Goal: Task Accomplishment & Management: Manage account settings

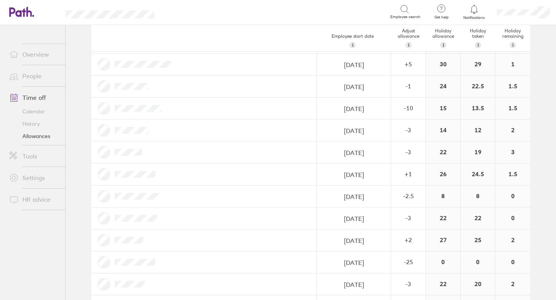
scroll to position [926, 0]
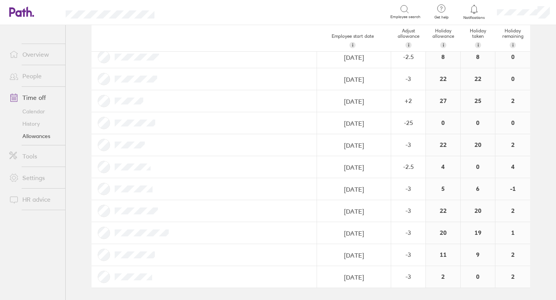
click at [41, 137] on link "Allowances" at bounding box center [34, 136] width 62 height 12
click at [35, 76] on link "People" at bounding box center [34, 75] width 62 height 15
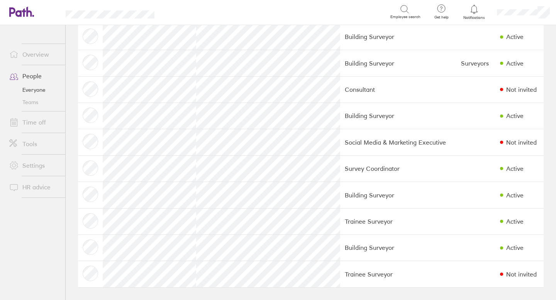
scroll to position [1136, 0]
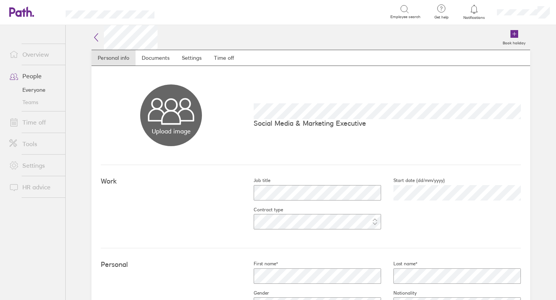
click at [95, 36] on icon at bounding box center [95, 37] width 9 height 9
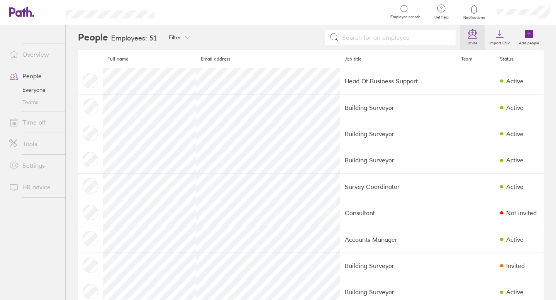
click at [472, 36] on icon at bounding box center [472, 33] width 9 height 9
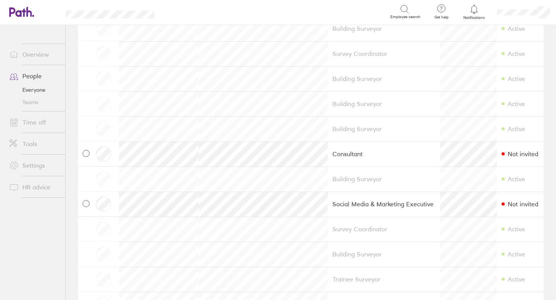
scroll to position [1017, 0]
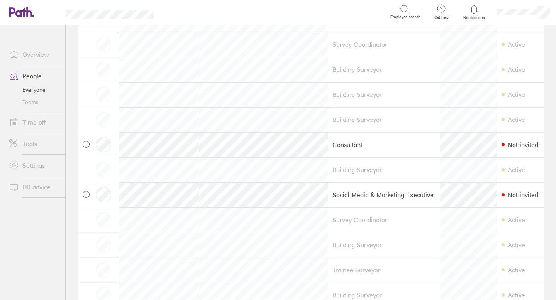
click at [87, 195] on icon at bounding box center [86, 195] width 4 height 4
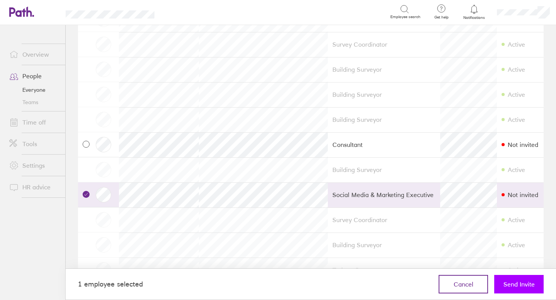
click at [519, 281] on span "Send Invite" at bounding box center [518, 284] width 31 height 7
checkbox input "false"
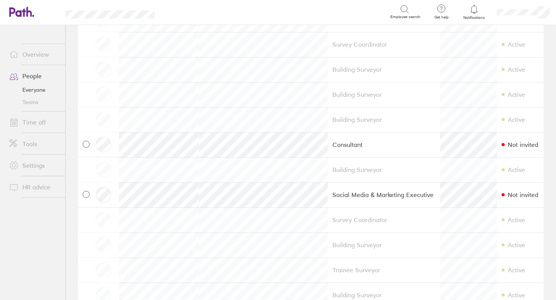
scroll to position [1062, 0]
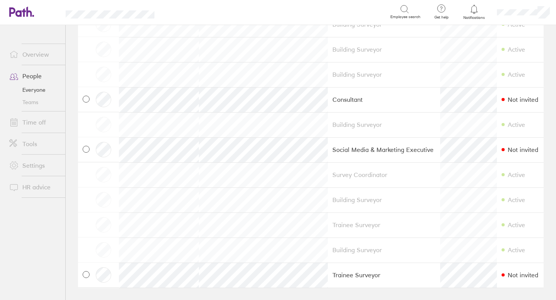
click at [34, 76] on link "People" at bounding box center [34, 75] width 62 height 15
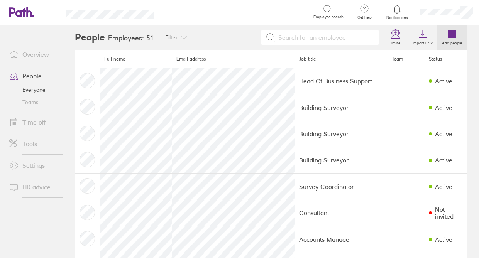
click at [453, 32] on icon at bounding box center [452, 34] width 8 height 8
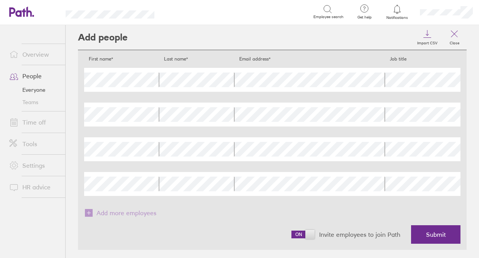
click at [309, 233] on span at bounding box center [302, 235] width 23 height 8
click at [291, 237] on input "checkbox" at bounding box center [291, 237] width 0 height 0
click at [438, 239] on button "Submit" at bounding box center [435, 234] width 49 height 19
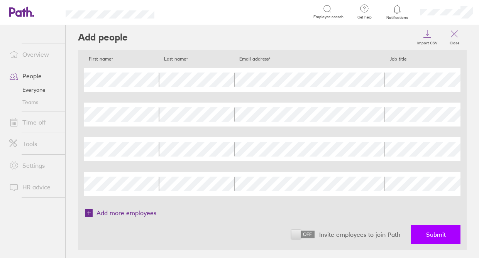
click at [439, 232] on span "Submit" at bounding box center [436, 234] width 20 height 7
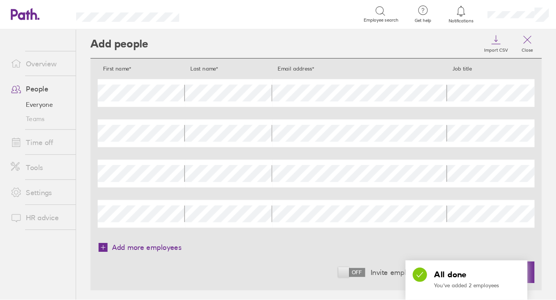
scroll to position [4, 0]
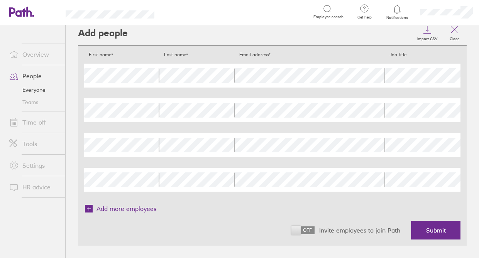
click at [38, 75] on link "People" at bounding box center [34, 75] width 62 height 15
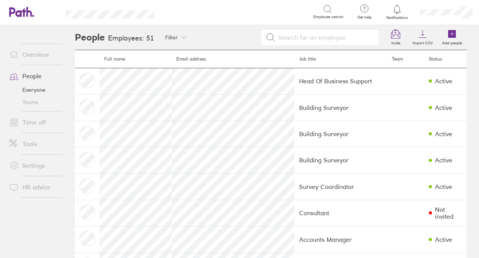
click at [30, 123] on link "Time off" at bounding box center [34, 122] width 62 height 15
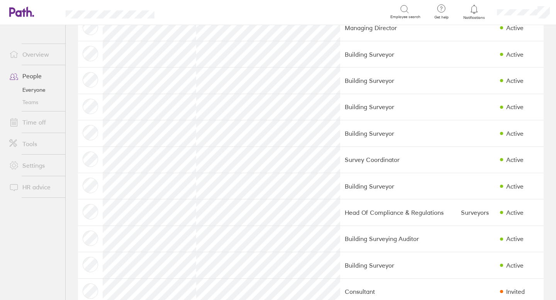
scroll to position [261, 0]
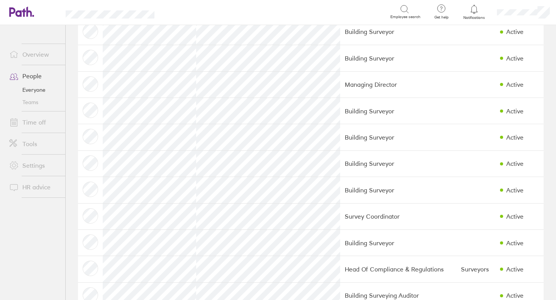
click at [35, 123] on link "Time off" at bounding box center [34, 122] width 62 height 15
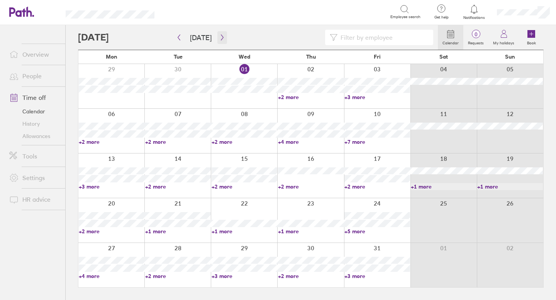
click at [220, 39] on icon "button" at bounding box center [222, 37] width 6 height 6
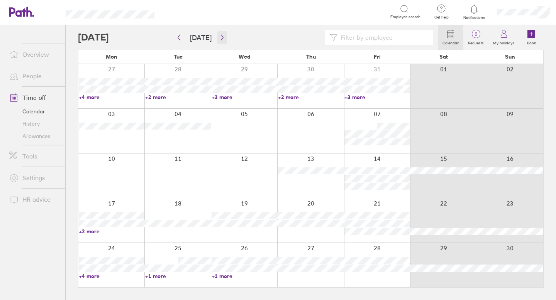
click at [220, 39] on icon "button" at bounding box center [222, 37] width 6 height 6
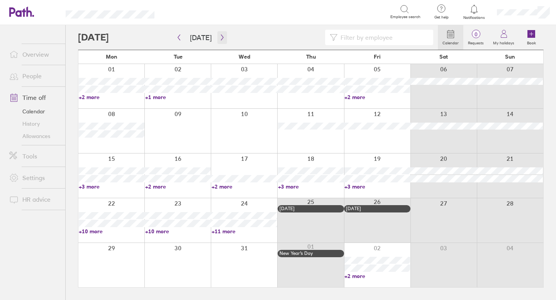
click at [221, 39] on icon "button" at bounding box center [222, 37] width 6 height 6
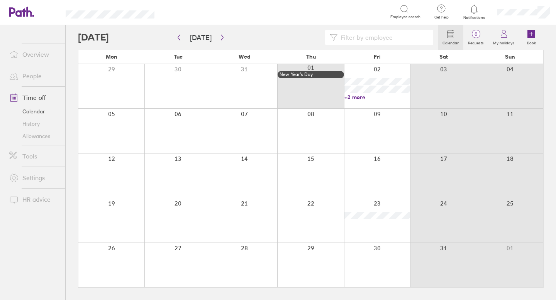
click at [46, 137] on link "Allowances" at bounding box center [34, 136] width 62 height 12
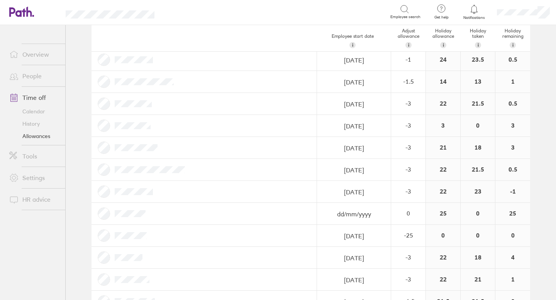
scroll to position [513, 0]
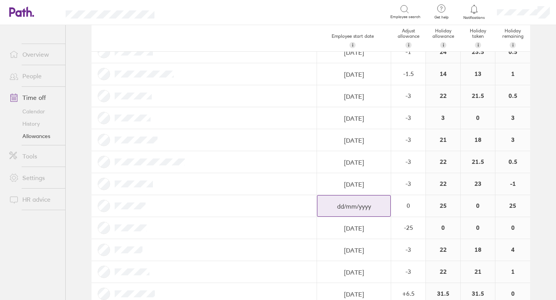
click at [350, 206] on input "dd/mm/yyyy" at bounding box center [353, 207] width 73 height 22
select select "September"
select select "2025"
select select "October"
select select "2025"
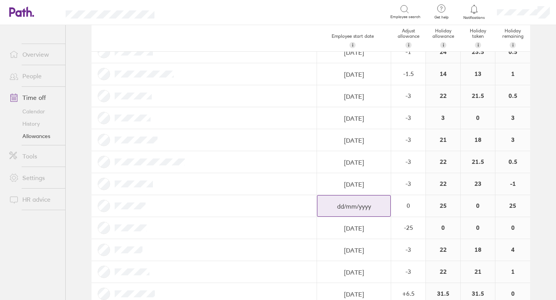
select select "November"
select select "2025"
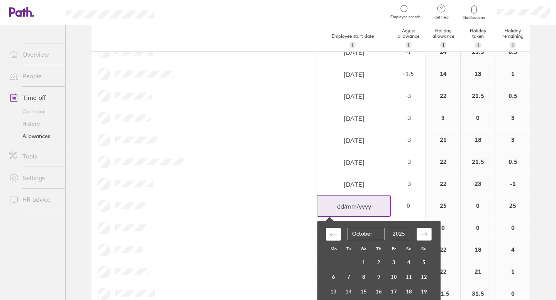
click at [428, 238] on div "Move forward to switch to the next month." at bounding box center [423, 234] width 15 height 13
select select "December"
select select "2025"
click at [335, 288] on td "10" at bounding box center [333, 291] width 15 height 15
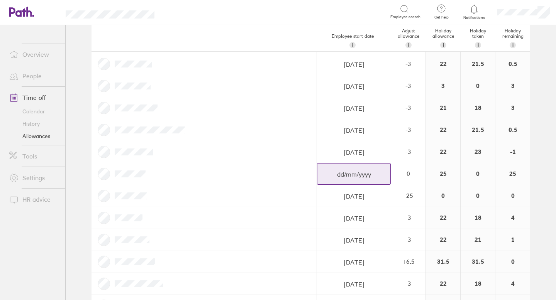
scroll to position [564, 0]
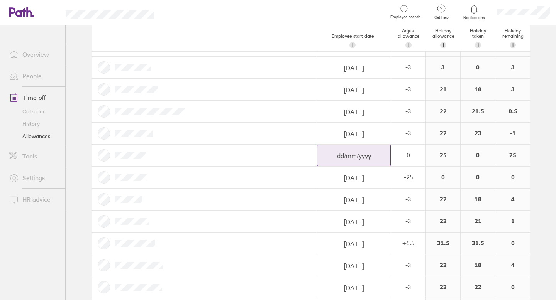
click at [384, 156] on input "dd/mm/yyyy" at bounding box center [353, 156] width 73 height 22
select select "September"
select select "2025"
select select "October"
select select "2025"
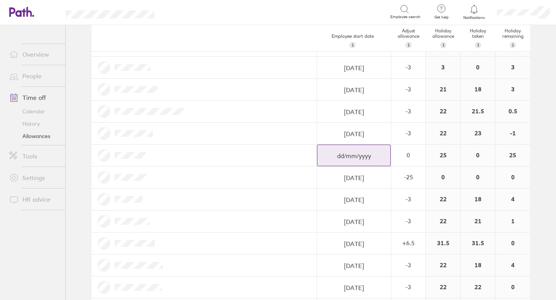
select select "November"
select select "2025"
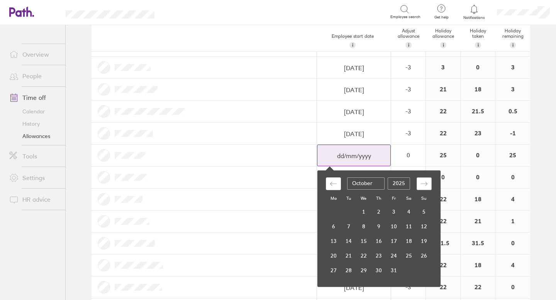
click at [422, 186] on icon "Move forward to switch to the next month." at bounding box center [423, 183] width 7 height 7
select select "December"
select select "2025"
click at [335, 240] on td "10" at bounding box center [333, 241] width 15 height 15
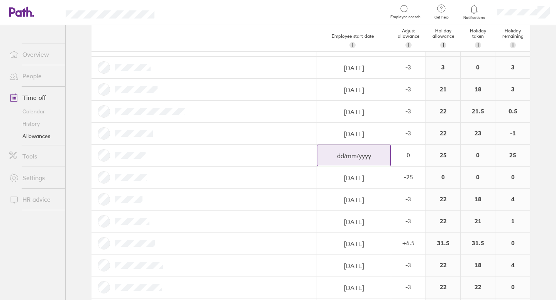
click at [359, 158] on input "dd/mm/yyyy" at bounding box center [353, 156] width 73 height 22
select select "September"
select select "2025"
select select "October"
select select "2025"
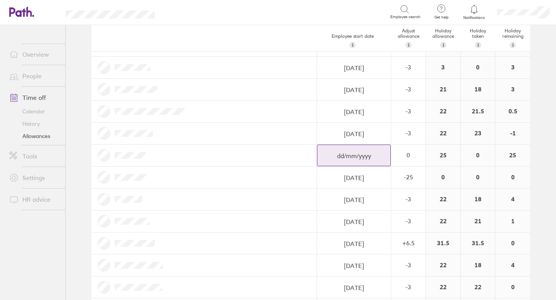
select select "November"
select select "2025"
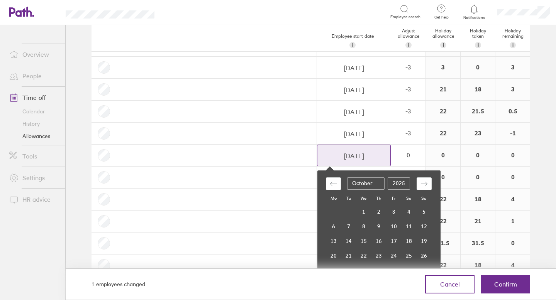
type input "[DATE]"
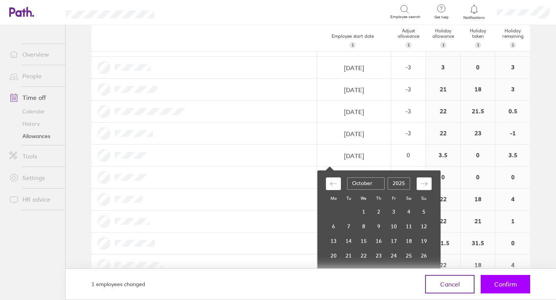
click at [499, 280] on button "Confirm" at bounding box center [504, 284] width 49 height 19
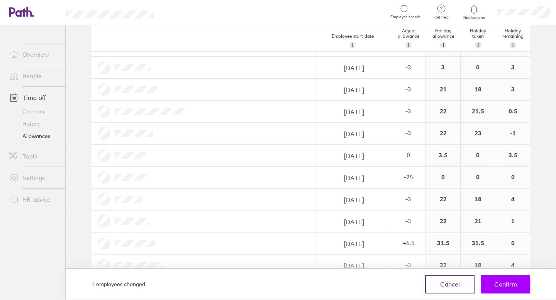
click at [493, 284] on button "Confirm" at bounding box center [504, 284] width 49 height 19
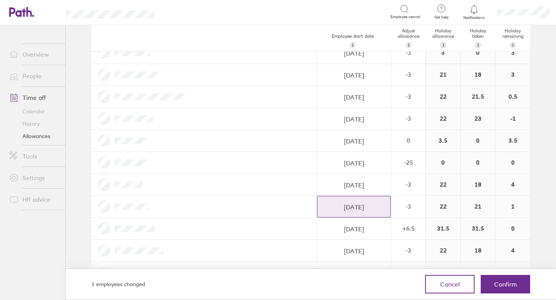
scroll to position [579, 0]
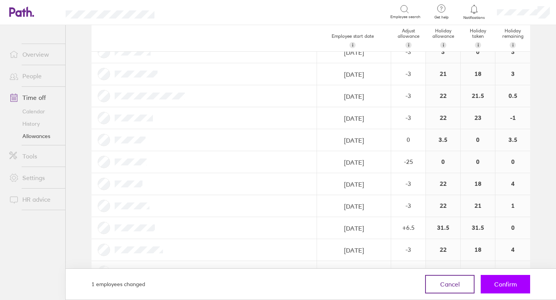
click at [510, 284] on span "Confirm" at bounding box center [505, 284] width 23 height 7
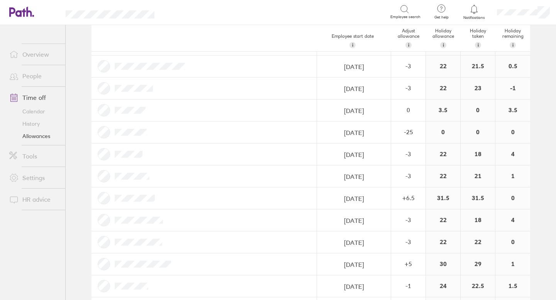
scroll to position [610, 0]
click at [414, 114] on div "0" at bounding box center [408, 109] width 34 height 21
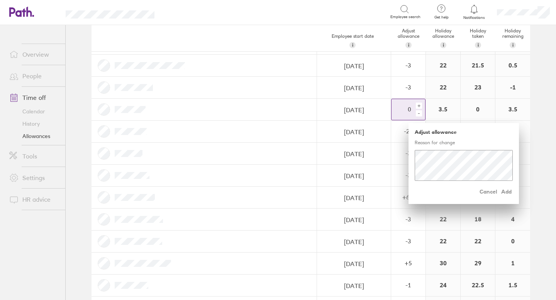
click at [420, 114] on div "-" at bounding box center [419, 113] width 6 height 6
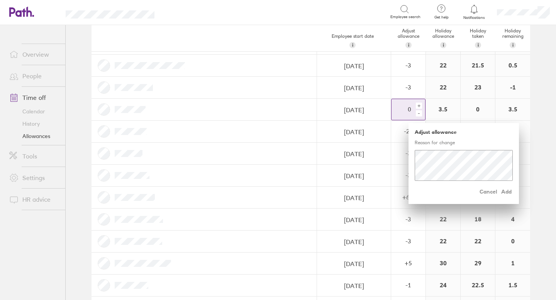
click at [420, 114] on div "-" at bounding box center [419, 113] width 6 height 6
click at [420, 113] on div "-" at bounding box center [419, 113] width 6 height 6
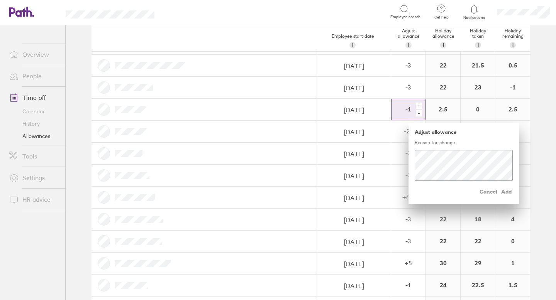
click at [420, 113] on div "-" at bounding box center [419, 113] width 6 height 6
click at [420, 114] on div "-" at bounding box center [419, 113] width 6 height 6
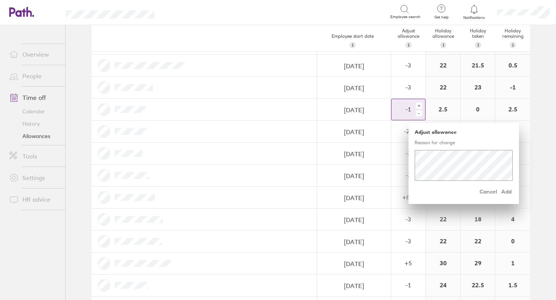
click at [420, 114] on div "-" at bounding box center [419, 113] width 6 height 6
click at [506, 193] on span "Add" at bounding box center [506, 192] width 12 height 12
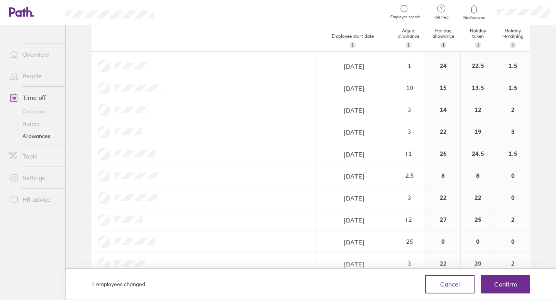
scroll to position [836, 0]
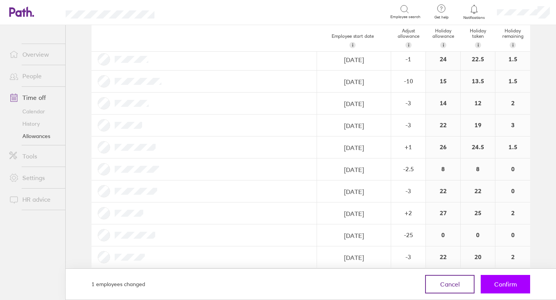
click at [504, 283] on span "Confirm" at bounding box center [505, 284] width 23 height 7
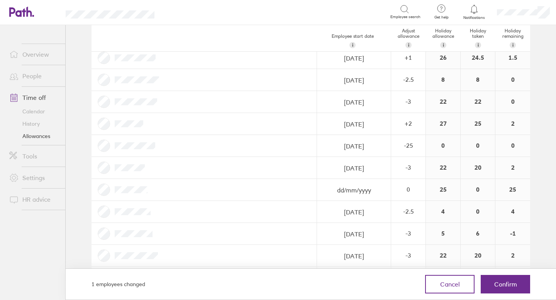
scroll to position [928, 0]
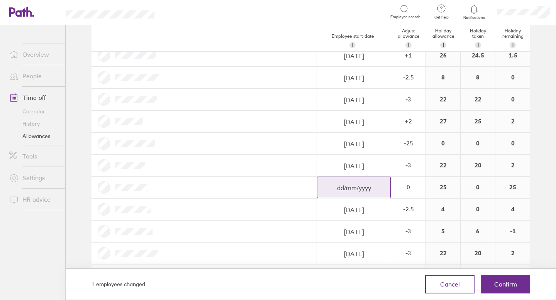
click at [379, 190] on input "dd/mm/yyyy" at bounding box center [353, 188] width 73 height 22
select select "September"
select select "2025"
select select "October"
select select "2025"
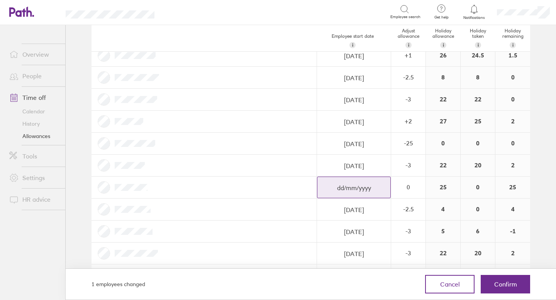
select select "November"
select select "2025"
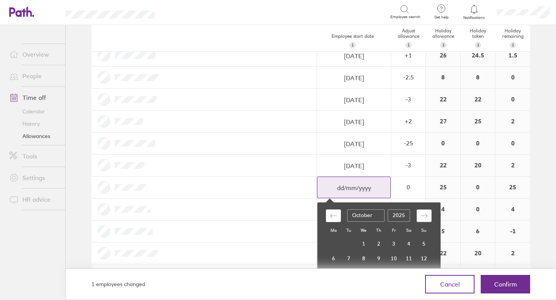
click at [418, 213] on div "Move forward to switch to the next month." at bounding box center [423, 216] width 15 height 13
select select "December"
select select "2025"
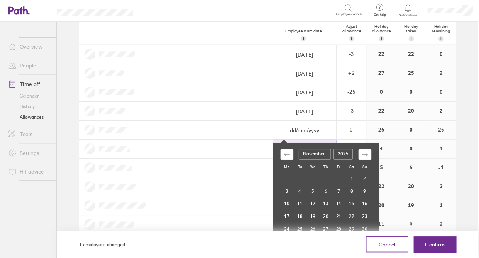
scroll to position [970, 0]
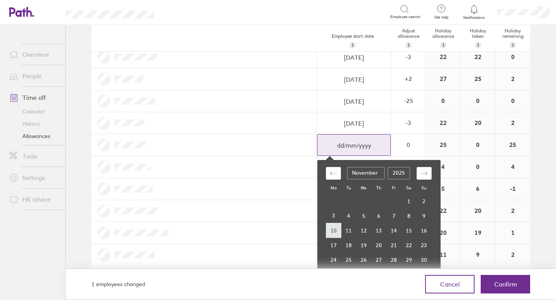
click at [336, 231] on td "10" at bounding box center [333, 230] width 15 height 15
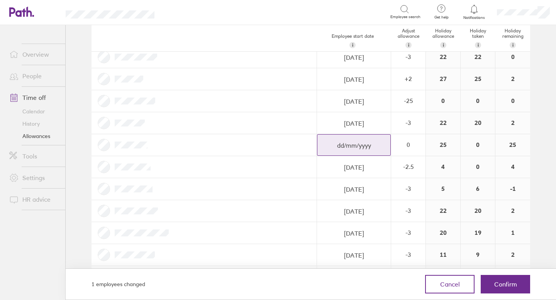
click at [368, 146] on input "dd/mm/yyyy" at bounding box center [353, 146] width 73 height 22
select select "September"
select select "2025"
select select "October"
select select "2025"
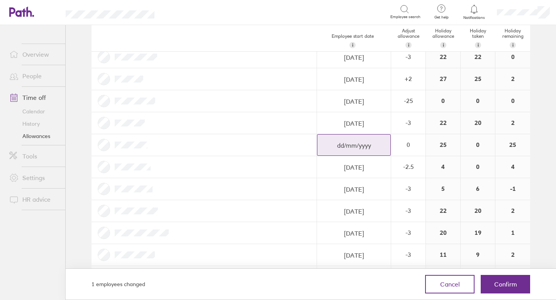
select select "November"
select select "2025"
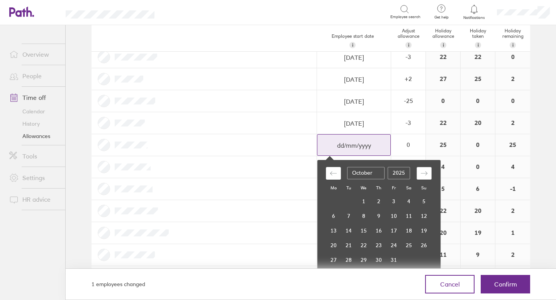
click at [426, 171] on icon "Move forward to switch to the next month." at bounding box center [423, 173] width 7 height 7
select select "December"
select select "2025"
click at [335, 228] on td "10" at bounding box center [333, 230] width 15 height 15
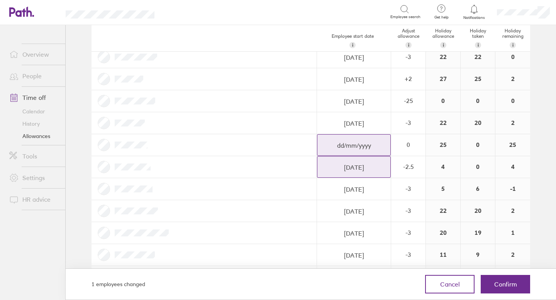
type input "[DATE]"
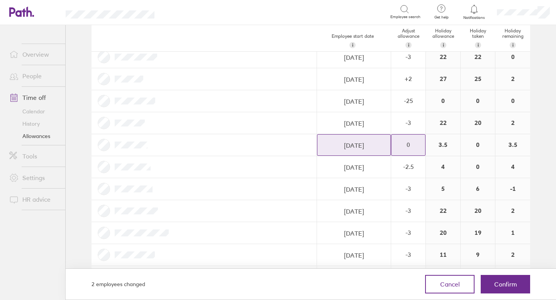
click at [415, 147] on div "0" at bounding box center [408, 144] width 34 height 7
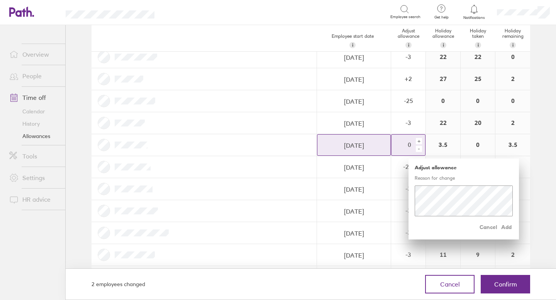
click at [420, 149] on div "-" at bounding box center [419, 149] width 6 height 6
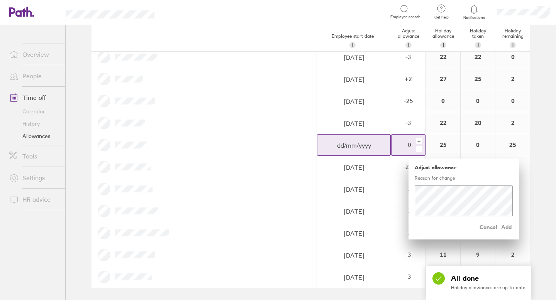
click at [420, 149] on div "-" at bounding box center [419, 149] width 6 height 6
type input "[DATE]"
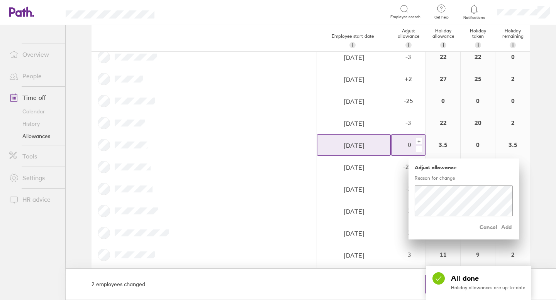
click at [420, 149] on div "-" at bounding box center [419, 149] width 6 height 6
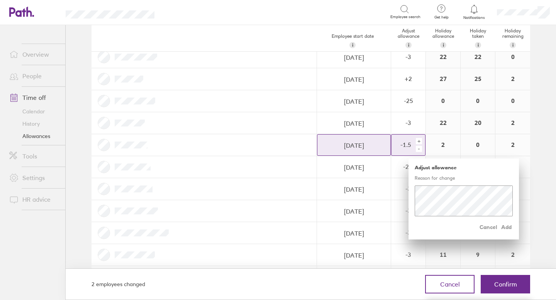
click at [420, 149] on div "-" at bounding box center [419, 149] width 6 height 6
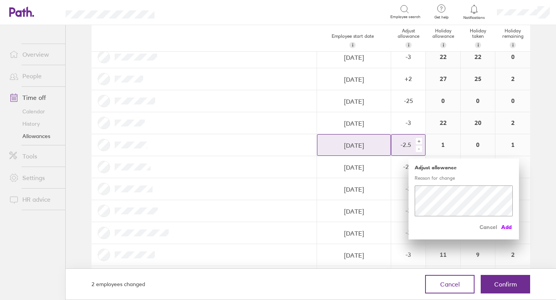
click at [508, 228] on span "Add" at bounding box center [506, 227] width 12 height 12
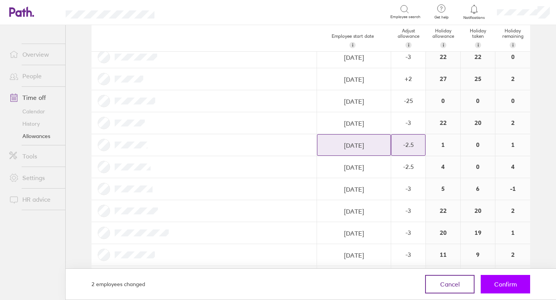
click at [511, 286] on span "Confirm" at bounding box center [505, 284] width 23 height 7
click at [506, 286] on span "Confirm" at bounding box center [505, 284] width 23 height 7
